Goal: Find specific page/section: Find specific page/section

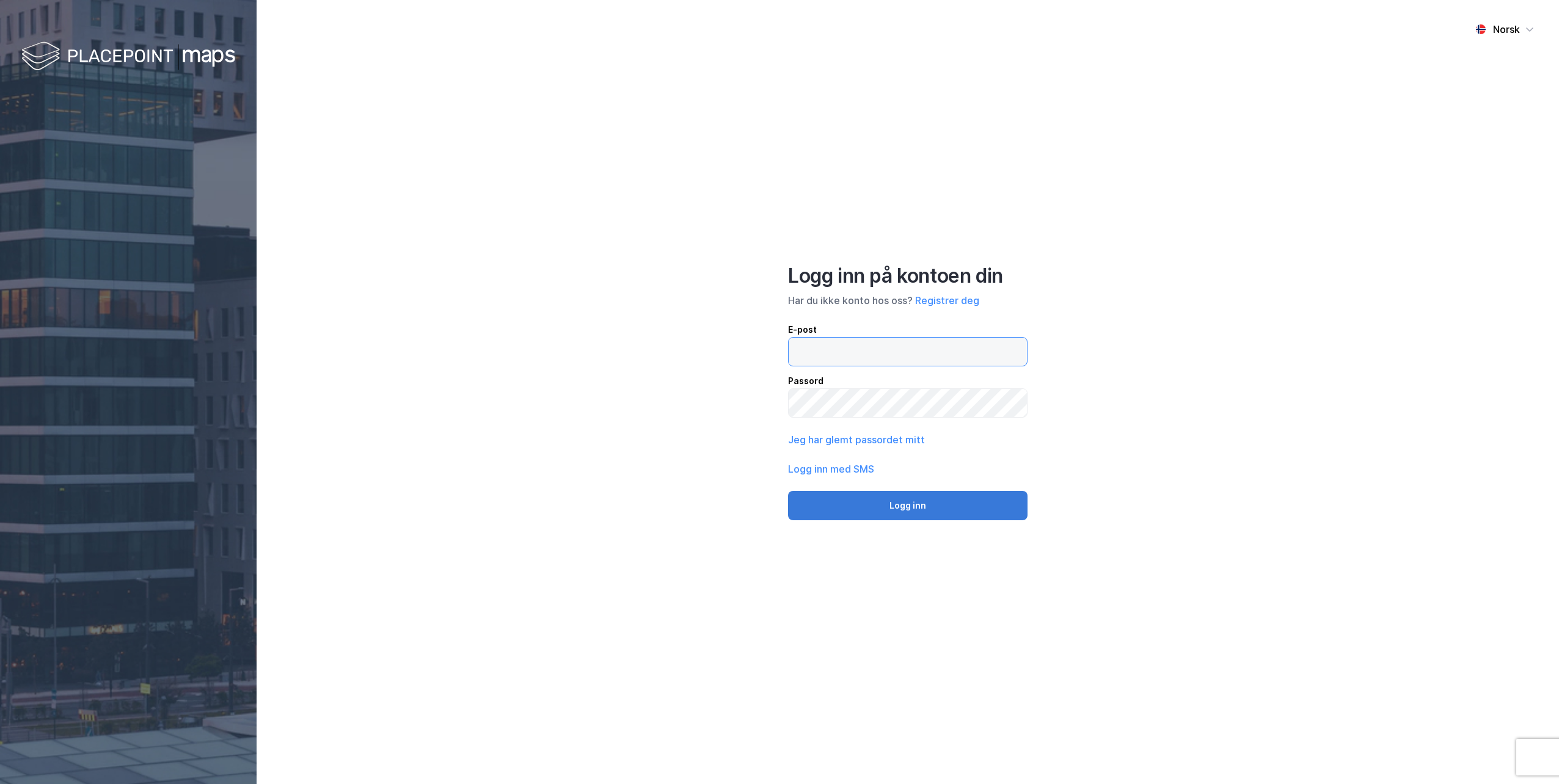
type input "[EMAIL_ADDRESS][DOMAIN_NAME]"
click at [896, 498] on button "Logg inn" at bounding box center [908, 505] width 239 height 29
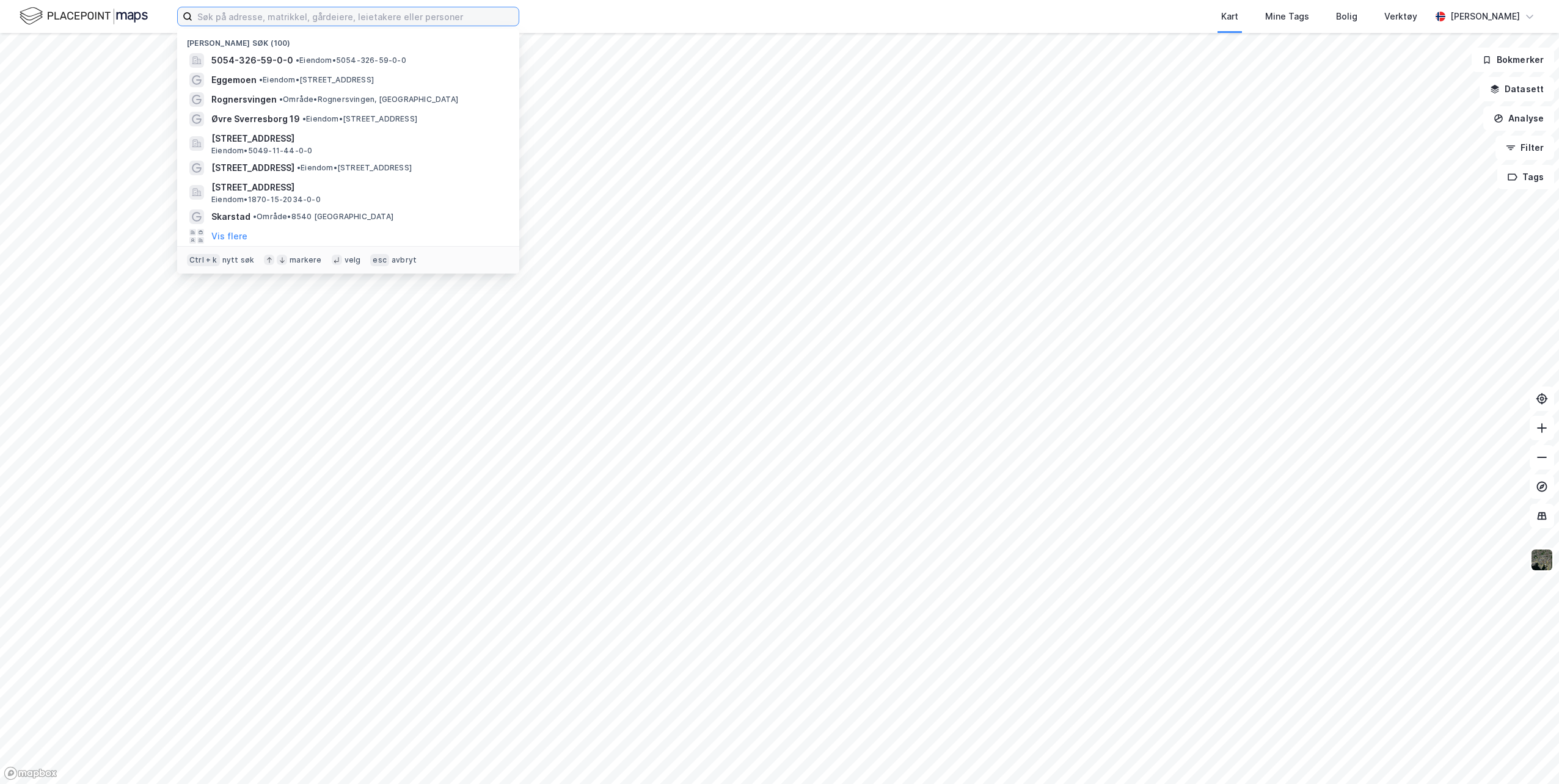
click at [329, 21] on input at bounding box center [356, 16] width 327 height 19
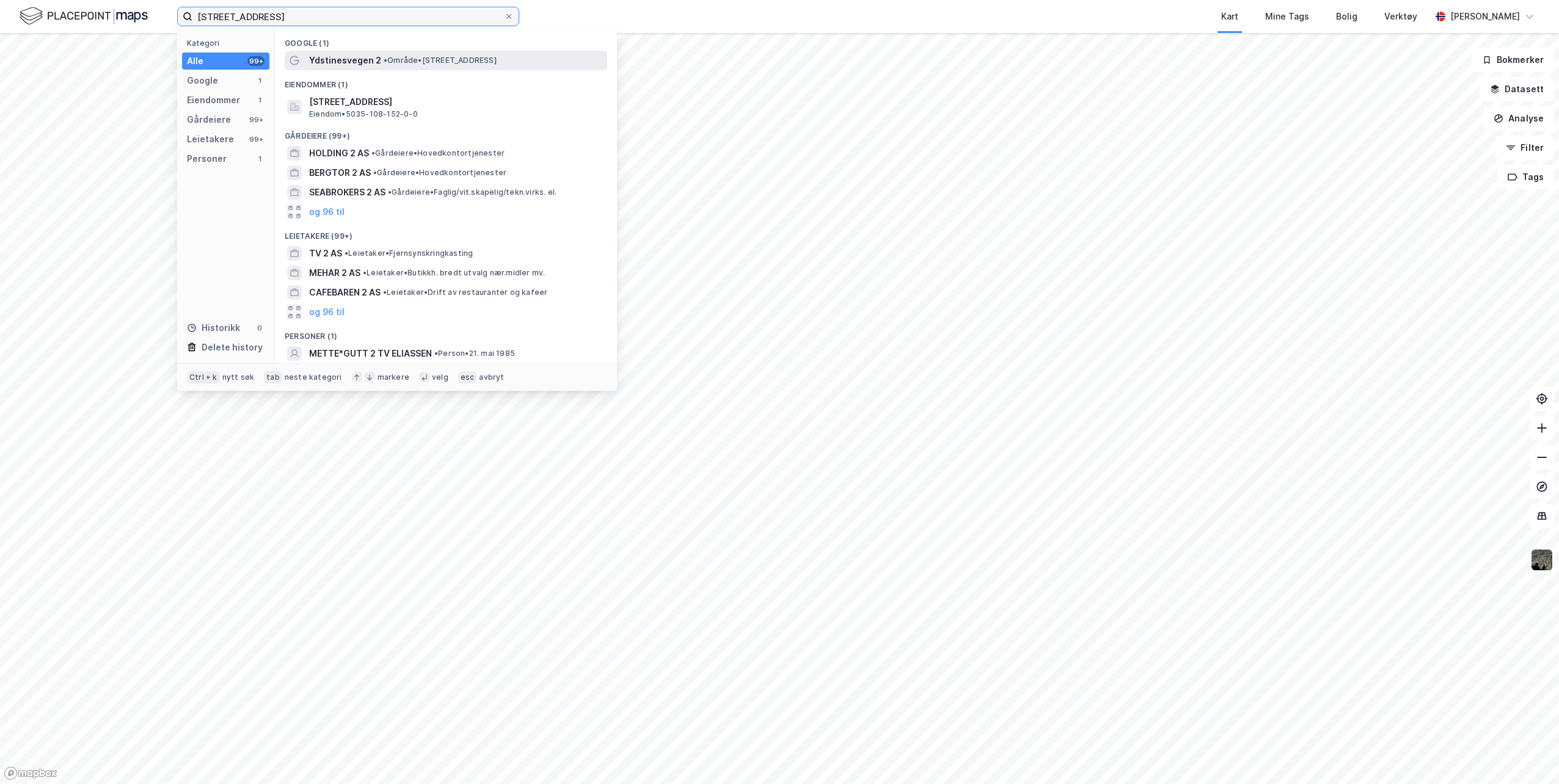
type input "[STREET_ADDRESS]"
click at [411, 64] on span "• Område • [STREET_ADDRESS]" at bounding box center [440, 61] width 113 height 10
click at [252, 13] on input "[STREET_ADDRESS]" at bounding box center [348, 16] width 312 height 19
click at [362, 107] on span "[STREET_ADDRESS]" at bounding box center [456, 102] width 294 height 14
